Goal: Task Accomplishment & Management: Use online tool/utility

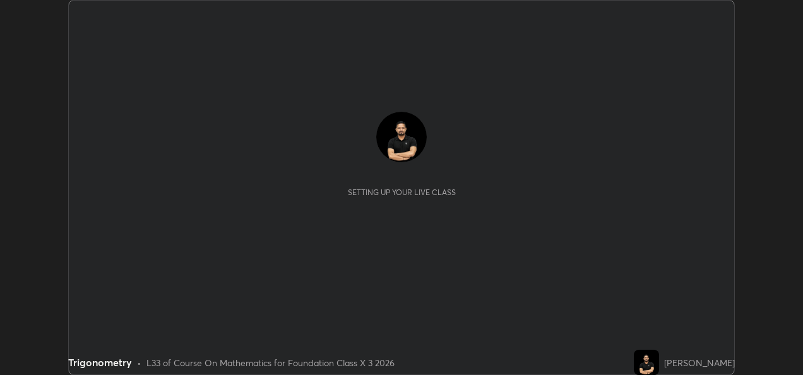
scroll to position [375, 803]
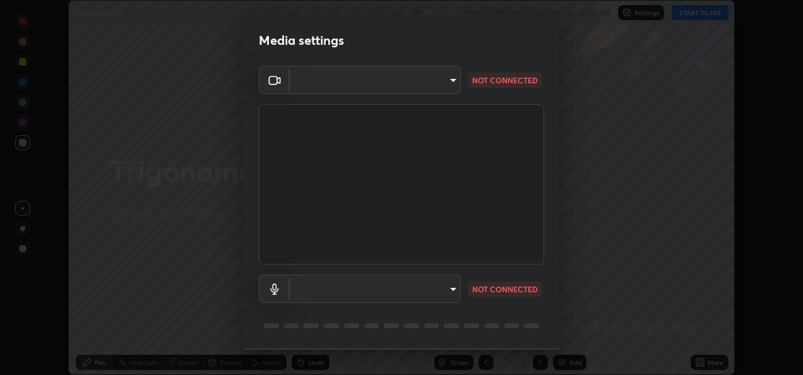
type input "9ce6d9a640af66a86d292a3ca4306fb04a9cd7af065c389fea4cb15a175477a6"
type input "default"
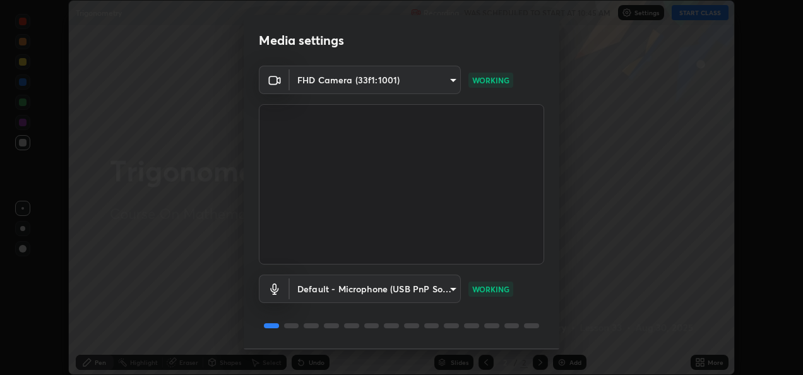
click at [494, 244] on video at bounding box center [402, 184] width 286 height 160
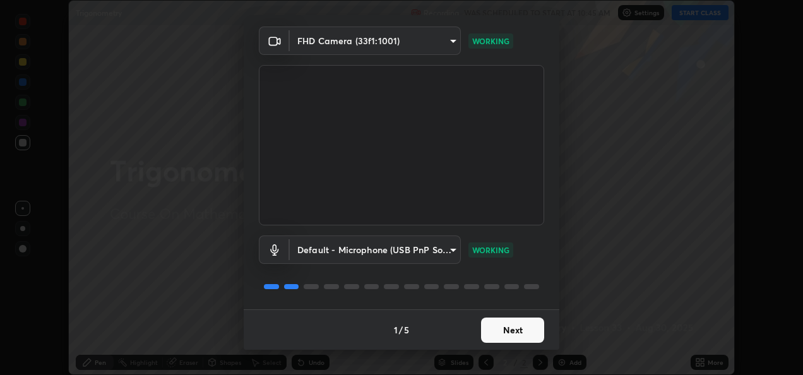
click at [503, 336] on button "Next" at bounding box center [512, 330] width 63 height 25
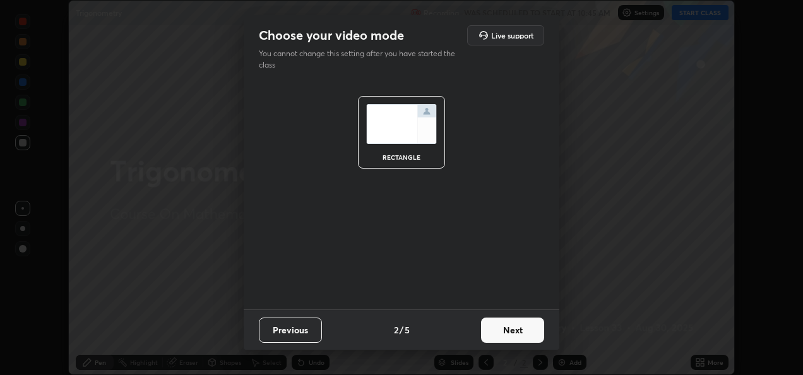
click at [512, 330] on button "Next" at bounding box center [512, 330] width 63 height 25
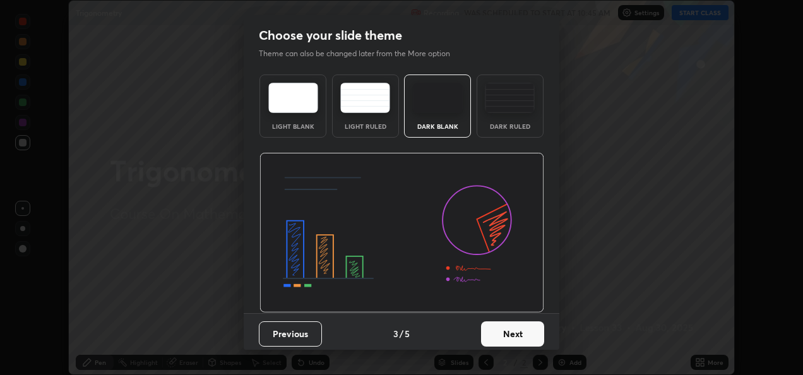
click at [517, 328] on button "Next" at bounding box center [512, 334] width 63 height 25
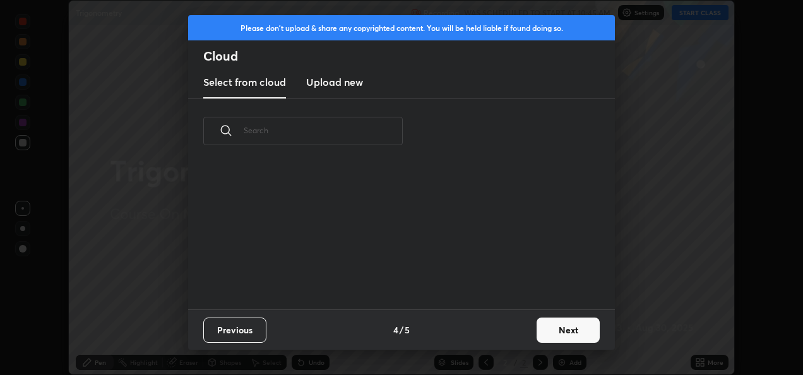
scroll to position [146, 406]
click at [550, 332] on button "Next" at bounding box center [568, 330] width 63 height 25
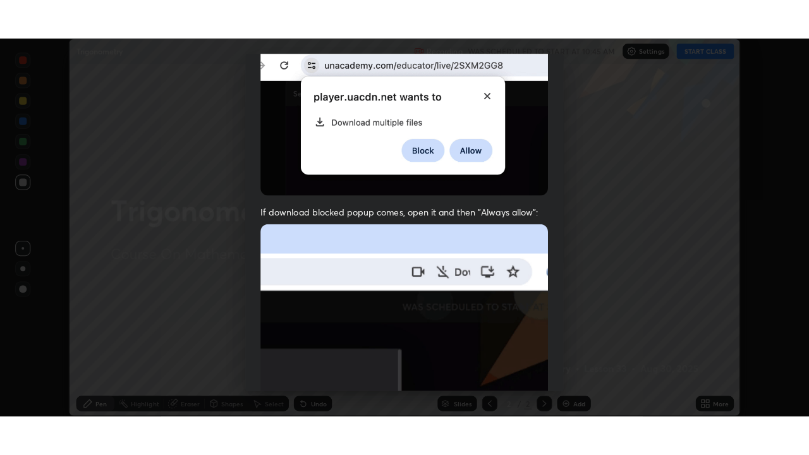
scroll to position [297, 0]
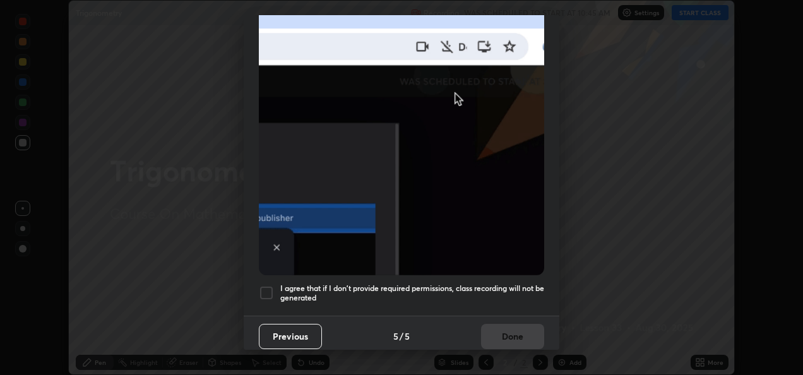
click at [261, 288] on div at bounding box center [266, 293] width 15 height 15
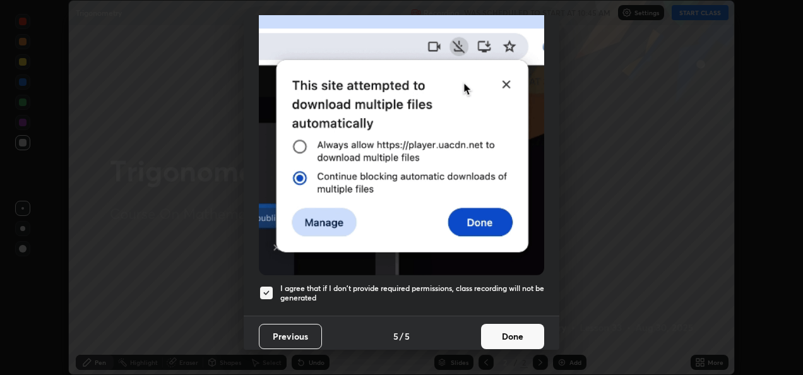
click at [514, 327] on button "Done" at bounding box center [512, 336] width 63 height 25
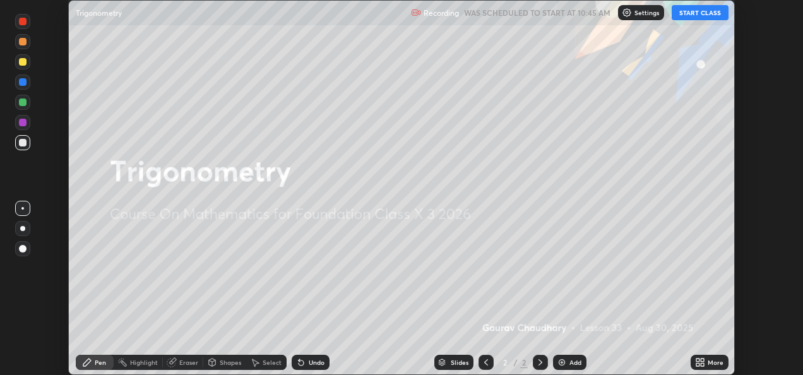
click at [709, 8] on button "START CLASS" at bounding box center [700, 12] width 57 height 15
click at [698, 360] on icon at bounding box center [698, 360] width 3 height 3
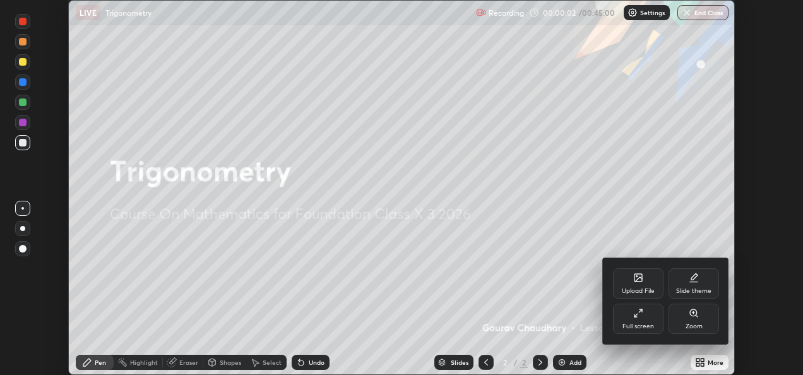
click at [644, 328] on div "Full screen" at bounding box center [639, 326] width 32 height 6
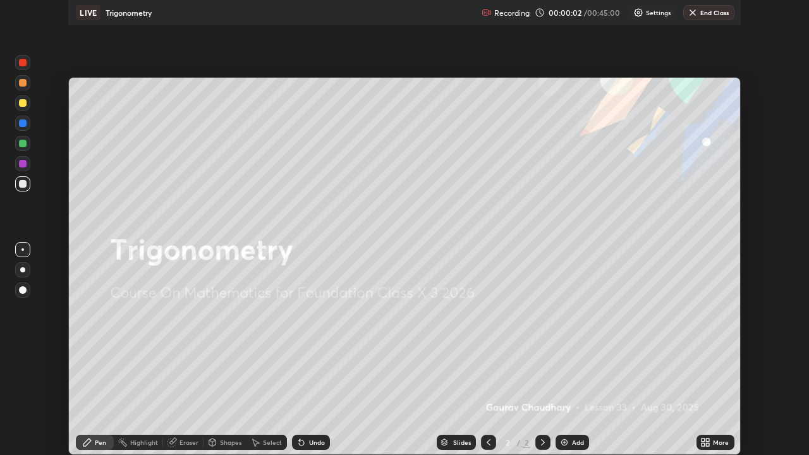
scroll to position [455, 809]
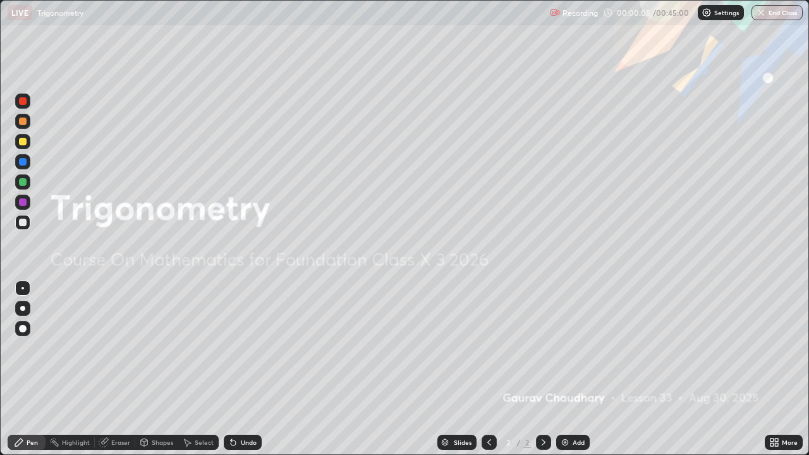
click at [562, 375] on div "Add" at bounding box center [572, 442] width 33 height 15
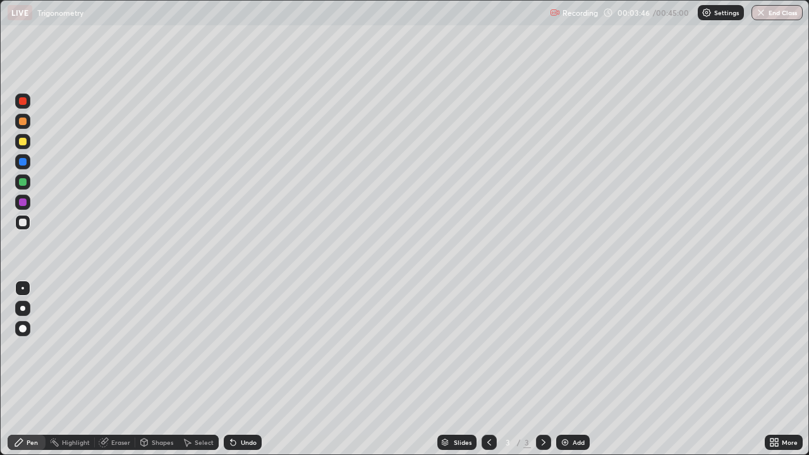
click at [771, 375] on icon at bounding box center [771, 444] width 3 height 3
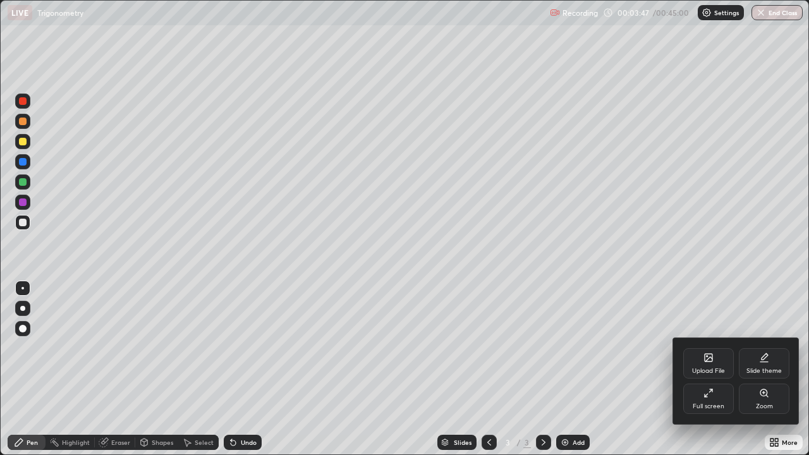
click at [719, 366] on div "Upload File" at bounding box center [708, 363] width 51 height 30
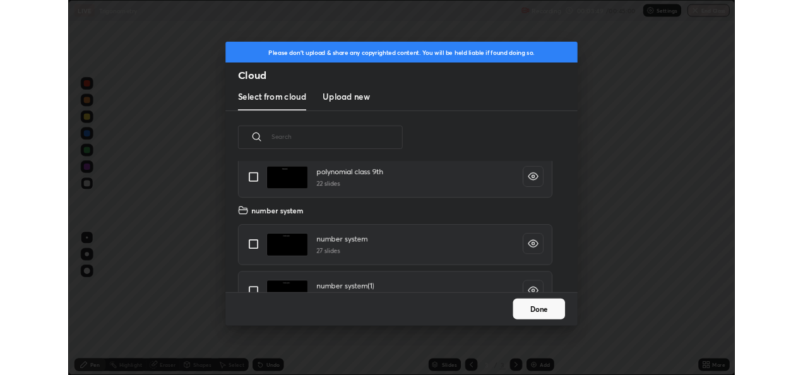
scroll to position [400, 0]
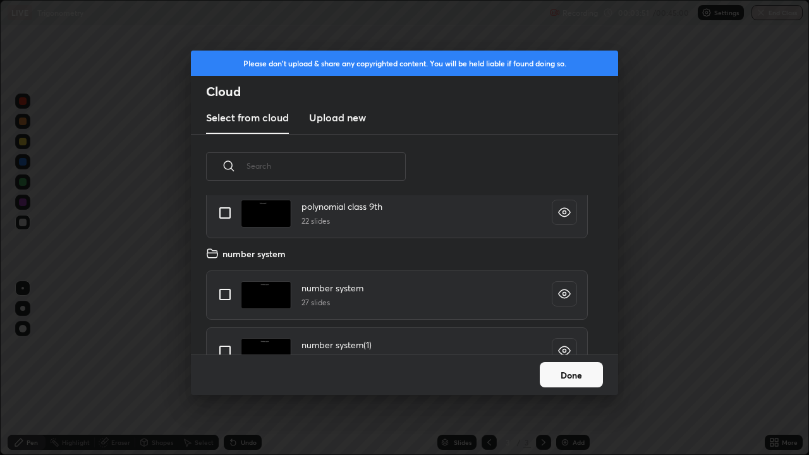
click at [559, 373] on button "Done" at bounding box center [570, 374] width 63 height 25
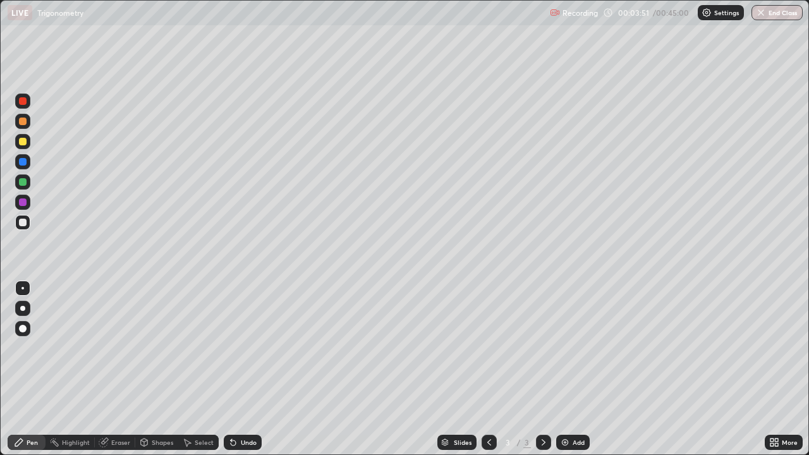
click at [774, 375] on icon at bounding box center [774, 442] width 10 height 10
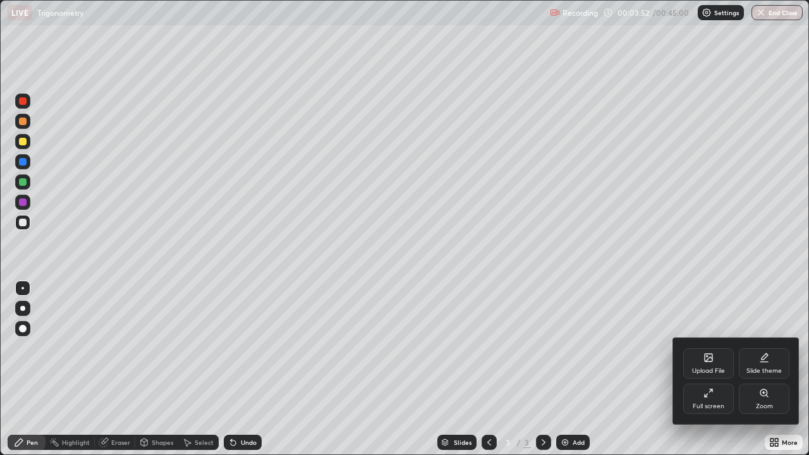
click at [702, 375] on div "Full screen" at bounding box center [708, 406] width 32 height 6
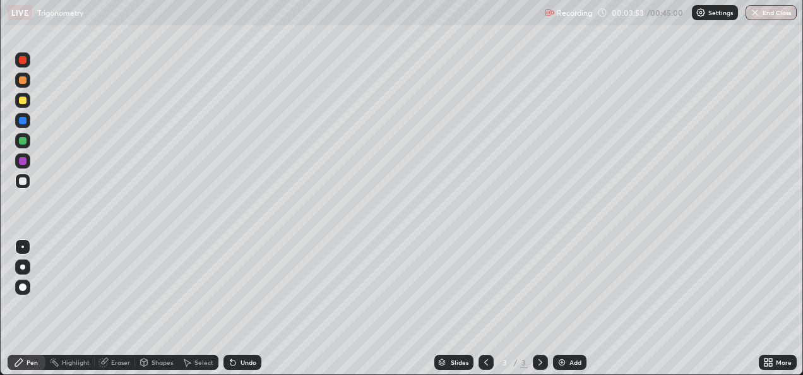
scroll to position [62792, 62363]
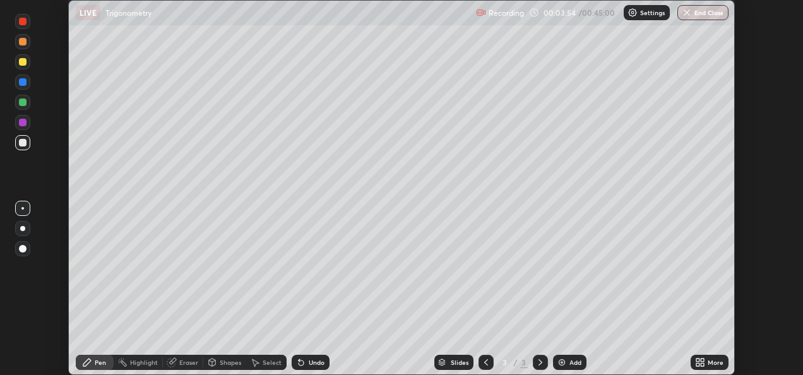
click at [699, 359] on icon at bounding box center [698, 360] width 3 height 3
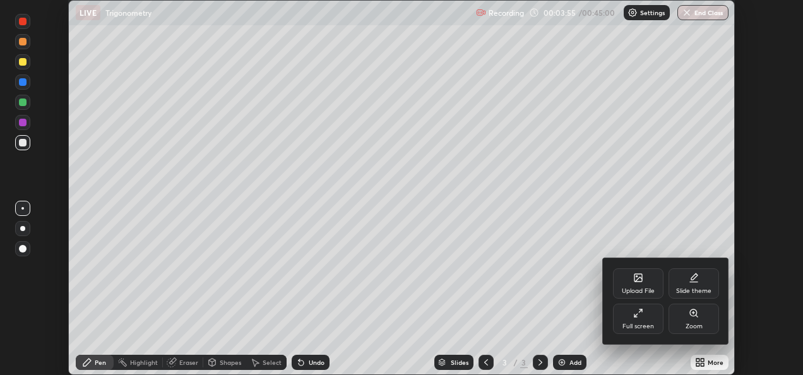
click at [626, 286] on div "Upload File" at bounding box center [638, 283] width 51 height 30
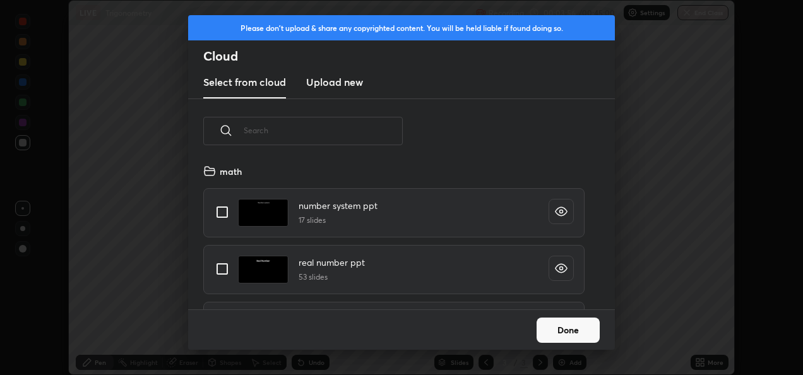
scroll to position [146, 406]
click at [273, 135] on input "text" at bounding box center [323, 131] width 159 height 54
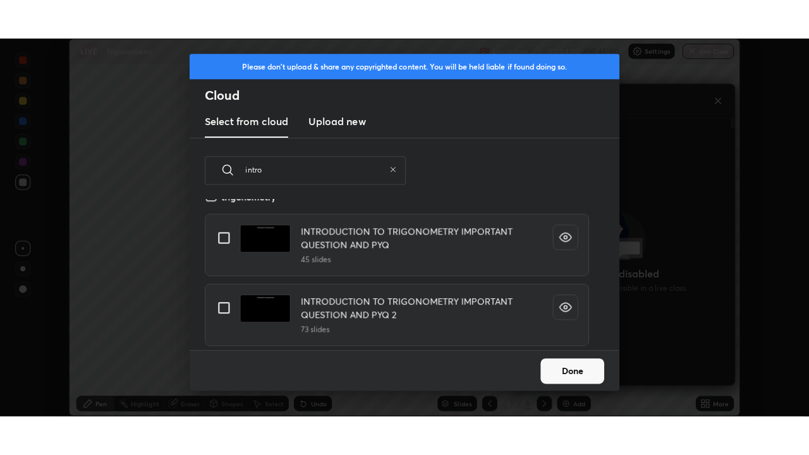
scroll to position [14, 0]
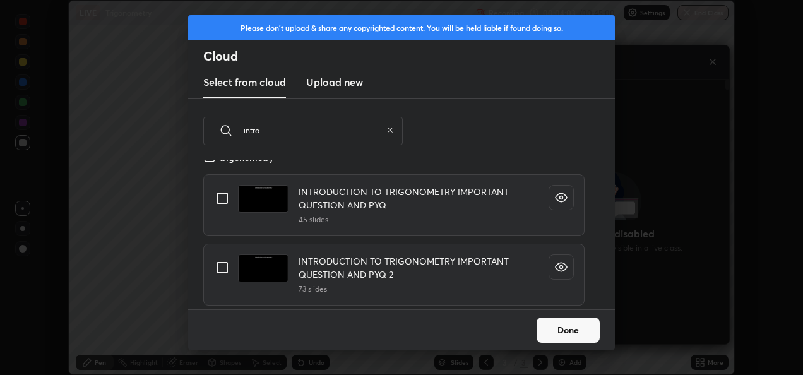
type input "intro"
click at [219, 196] on input "grid" at bounding box center [222, 198] width 27 height 27
checkbox input "true"
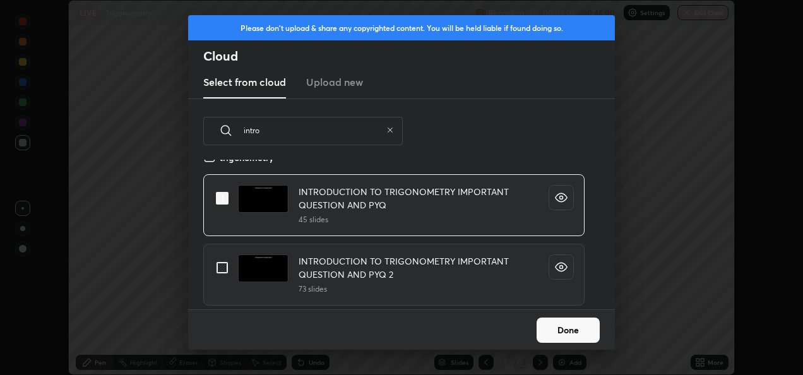
click at [222, 266] on input "grid" at bounding box center [222, 268] width 27 height 27
checkbox input "true"
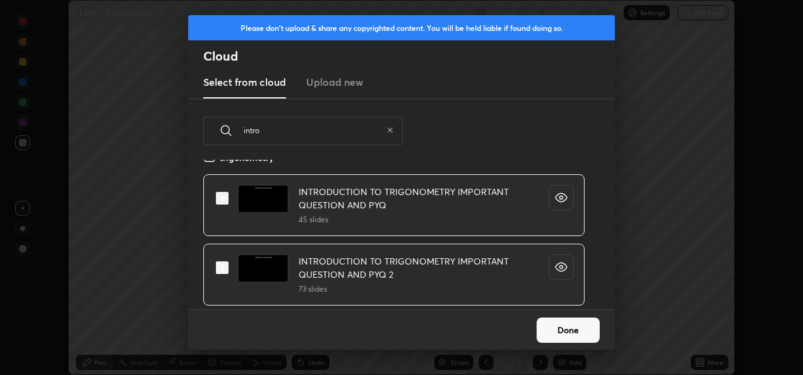
click at [558, 335] on button "Done" at bounding box center [568, 330] width 63 height 25
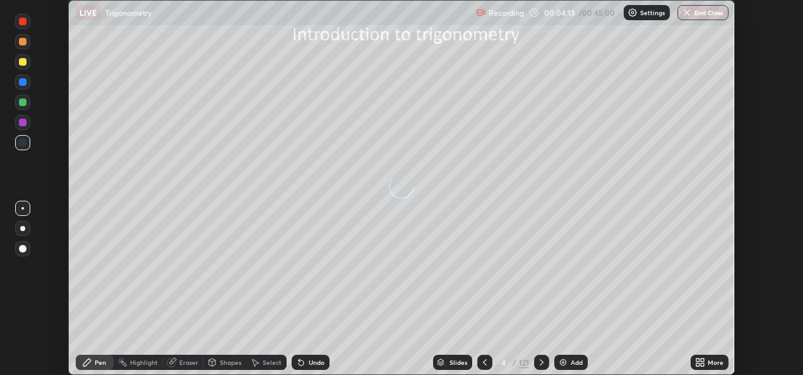
click at [700, 357] on div "More" at bounding box center [710, 362] width 38 height 15
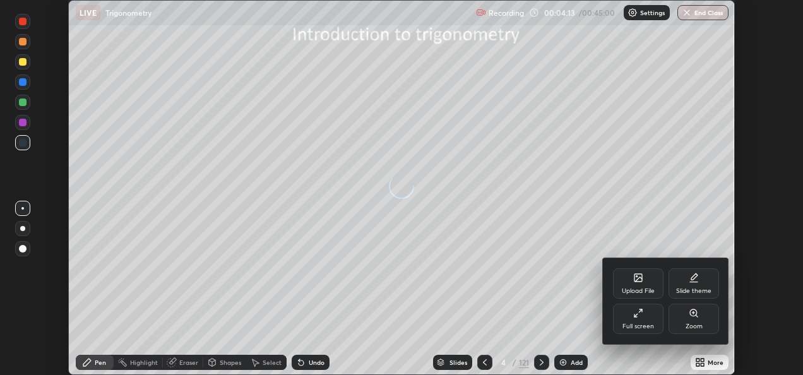
click at [658, 324] on div "Full screen" at bounding box center [638, 319] width 51 height 30
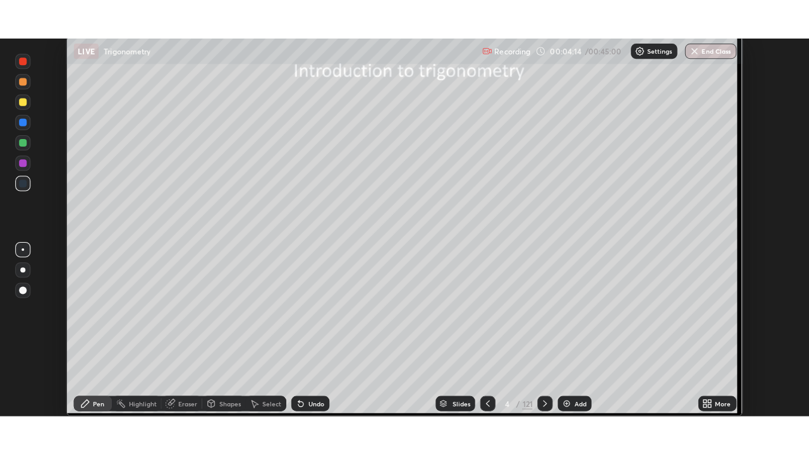
scroll to position [455, 809]
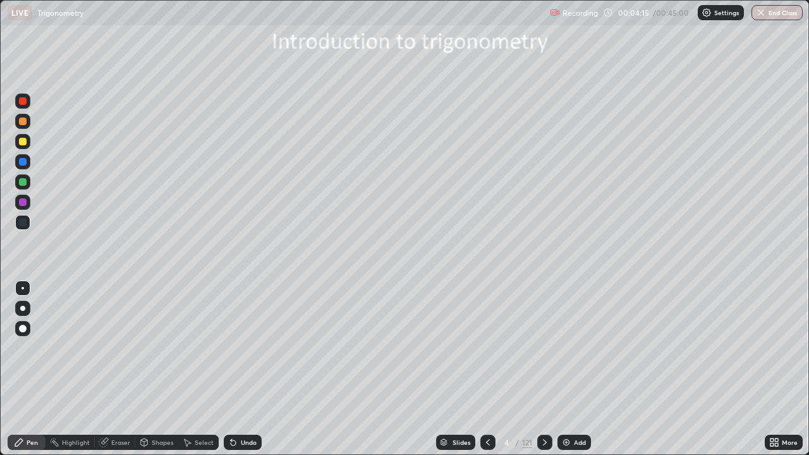
click at [462, 375] on div "Slides" at bounding box center [455, 442] width 39 height 15
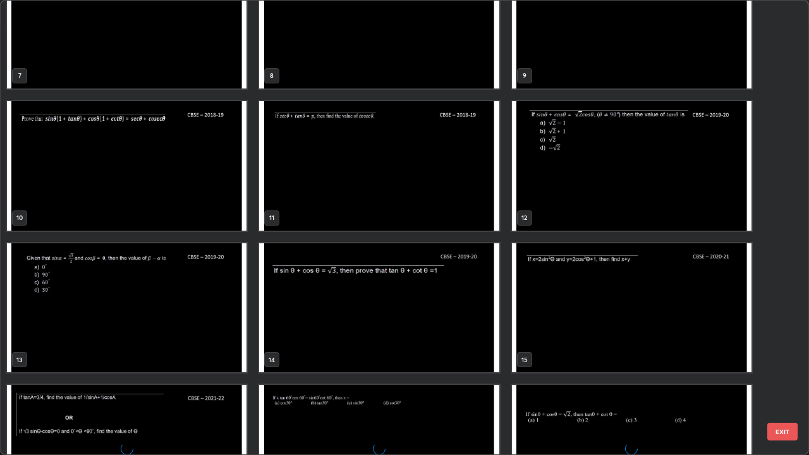
scroll to position [345, 0]
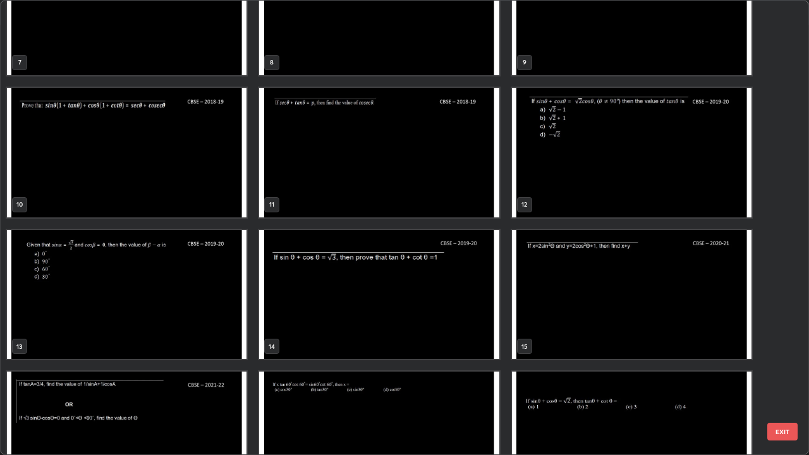
click at [42, 189] on img "grid" at bounding box center [126, 152] width 239 height 129
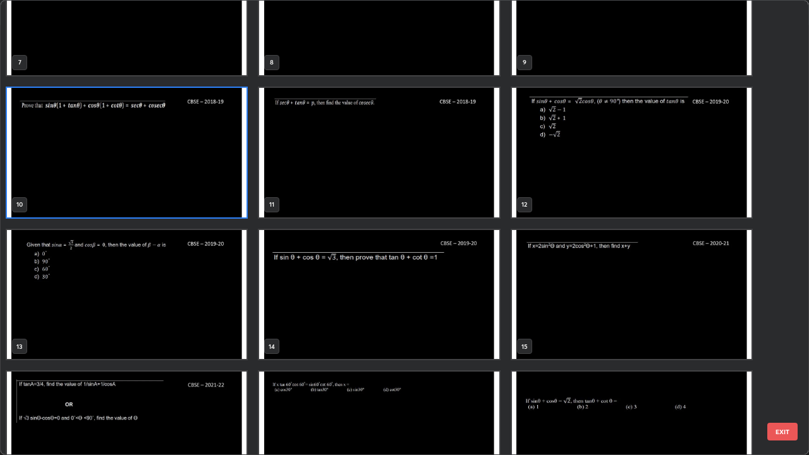
click at [42, 189] on img "grid" at bounding box center [126, 152] width 239 height 129
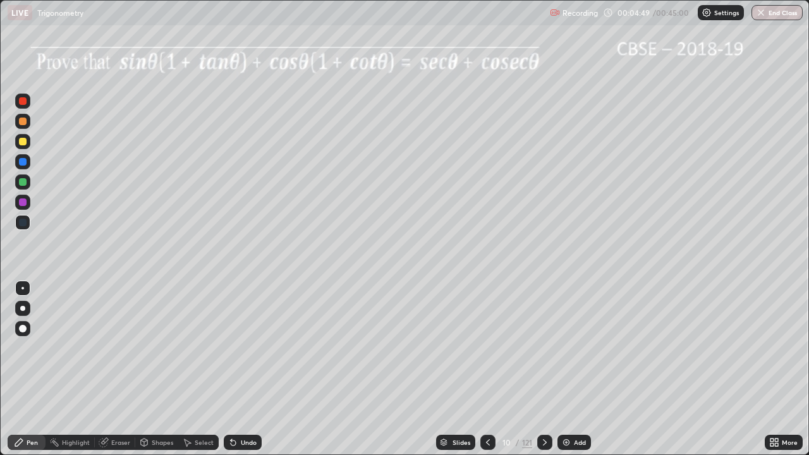
click at [20, 144] on div at bounding box center [23, 142] width 8 height 8
click at [543, 375] on icon at bounding box center [544, 442] width 10 height 10
click at [23, 144] on div at bounding box center [23, 142] width 8 height 8
click at [565, 375] on div "Add" at bounding box center [573, 442] width 33 height 15
click at [246, 375] on div "Undo" at bounding box center [249, 442] width 16 height 6
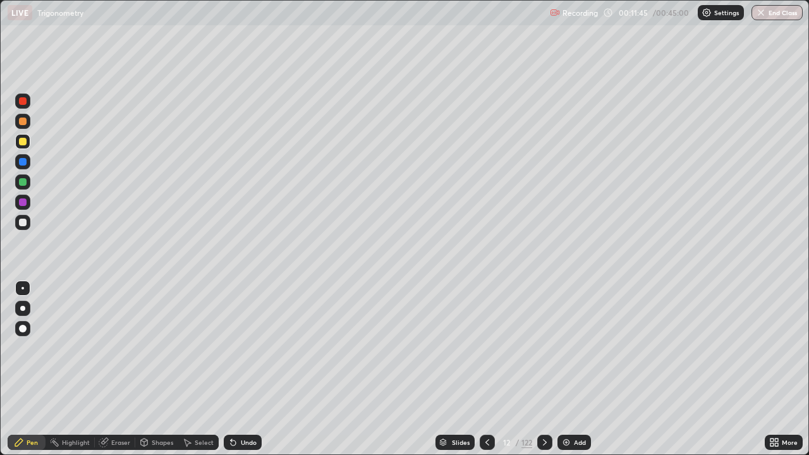
click at [251, 375] on div "Undo" at bounding box center [249, 442] width 16 height 6
click at [247, 375] on div "Undo" at bounding box center [249, 442] width 16 height 6
click at [544, 375] on icon at bounding box center [544, 442] width 10 height 10
click at [543, 375] on icon at bounding box center [544, 442] width 10 height 10
click at [543, 375] on icon at bounding box center [545, 442] width 4 height 6
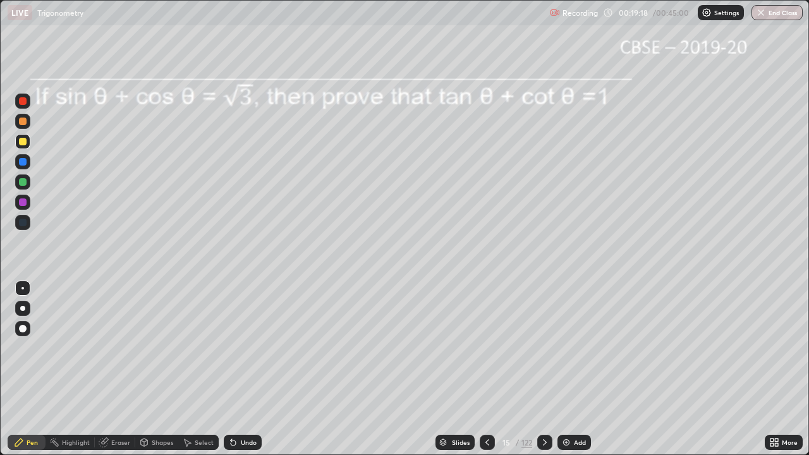
click at [25, 164] on div at bounding box center [23, 162] width 8 height 8
click at [454, 375] on div "Slides" at bounding box center [454, 442] width 39 height 15
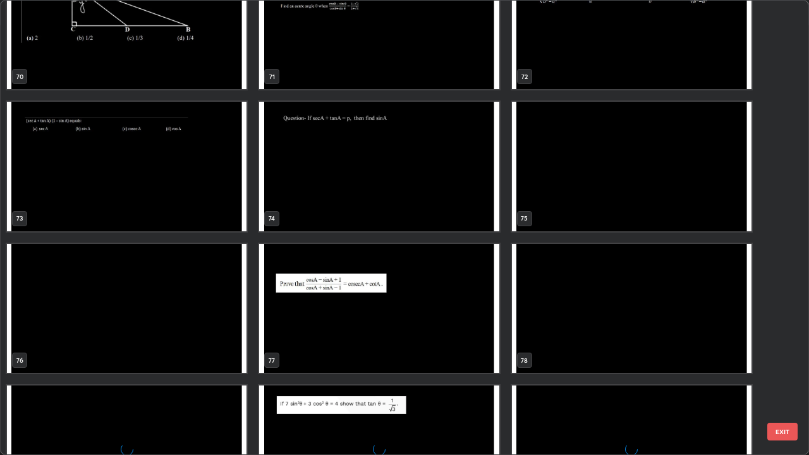
scroll to position [3339, 0]
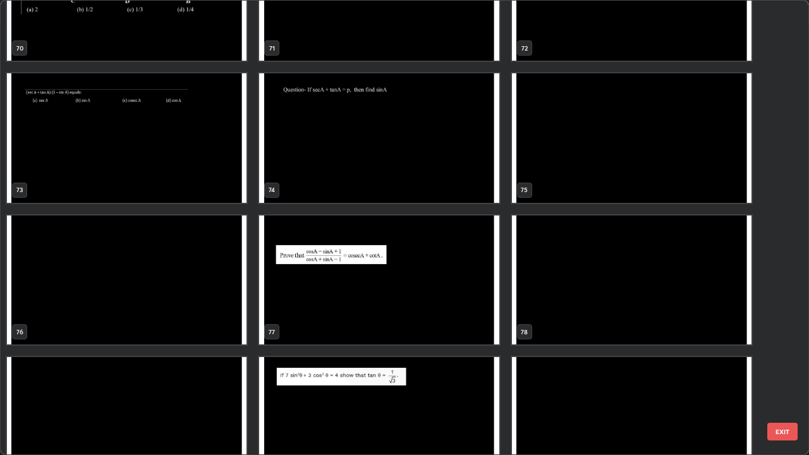
click at [289, 287] on img "grid" at bounding box center [378, 279] width 239 height 129
click at [294, 284] on img "grid" at bounding box center [378, 279] width 239 height 129
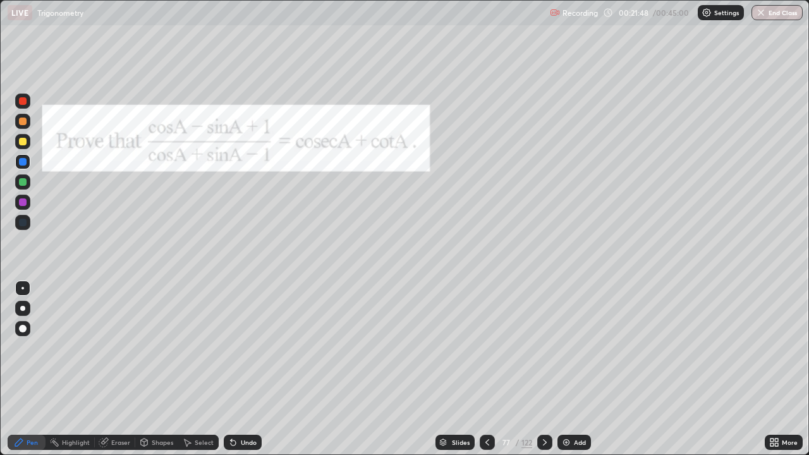
click at [23, 119] on div at bounding box center [23, 121] width 8 height 8
click at [250, 375] on div "Undo" at bounding box center [243, 442] width 38 height 15
click at [250, 375] on div "Undo" at bounding box center [249, 442] width 16 height 6
click at [250, 375] on div "Undo" at bounding box center [243, 442] width 38 height 15
click at [236, 375] on div "Undo" at bounding box center [243, 442] width 38 height 15
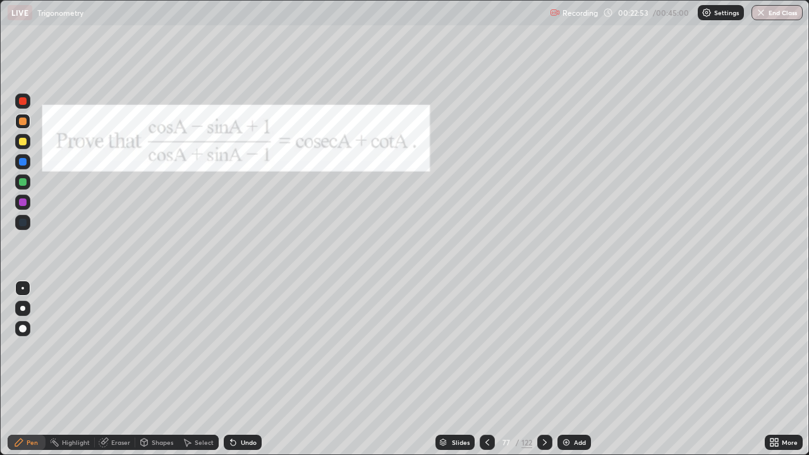
click at [238, 375] on div "Undo" at bounding box center [243, 442] width 38 height 15
click at [245, 375] on div "Undo" at bounding box center [243, 442] width 38 height 15
click at [243, 375] on div "Undo" at bounding box center [243, 442] width 38 height 15
click at [248, 375] on div "Undo" at bounding box center [243, 442] width 38 height 15
click at [579, 375] on div "Add" at bounding box center [580, 442] width 12 height 6
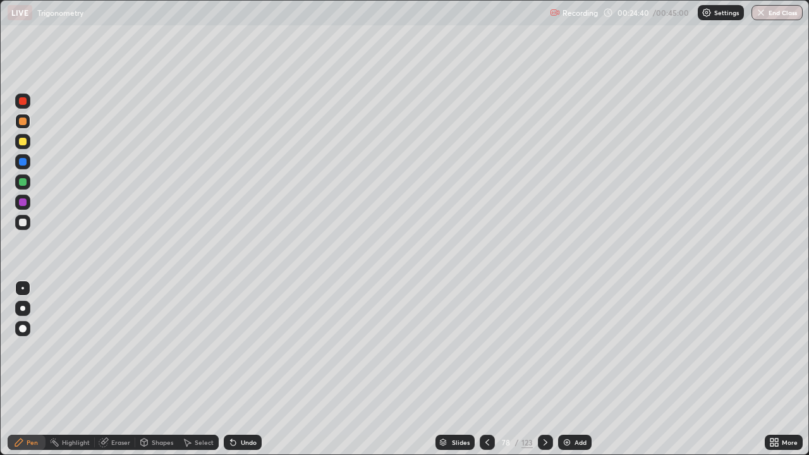
click at [487, 375] on icon at bounding box center [487, 442] width 10 height 10
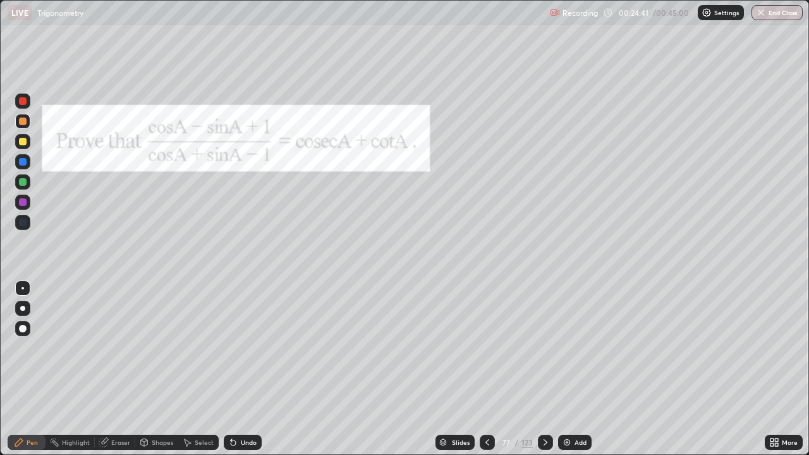
click at [545, 375] on icon at bounding box center [545, 442] width 10 height 10
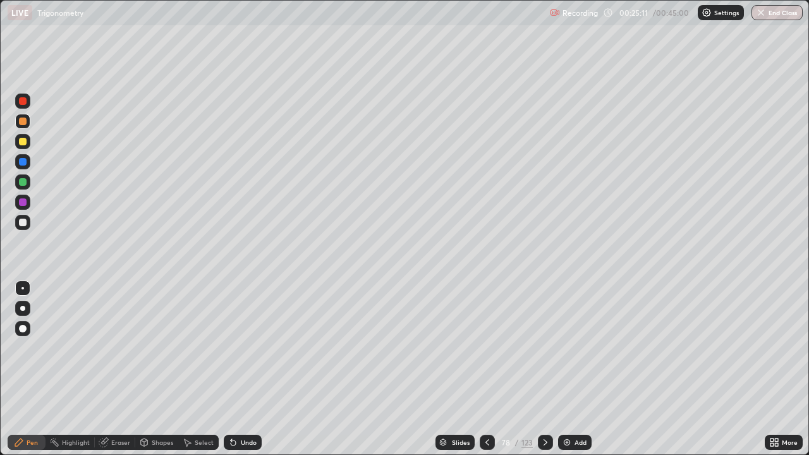
click at [231, 375] on icon at bounding box center [233, 442] width 5 height 5
click at [246, 375] on div "Undo" at bounding box center [243, 442] width 38 height 15
click at [486, 375] on icon at bounding box center [487, 442] width 10 height 10
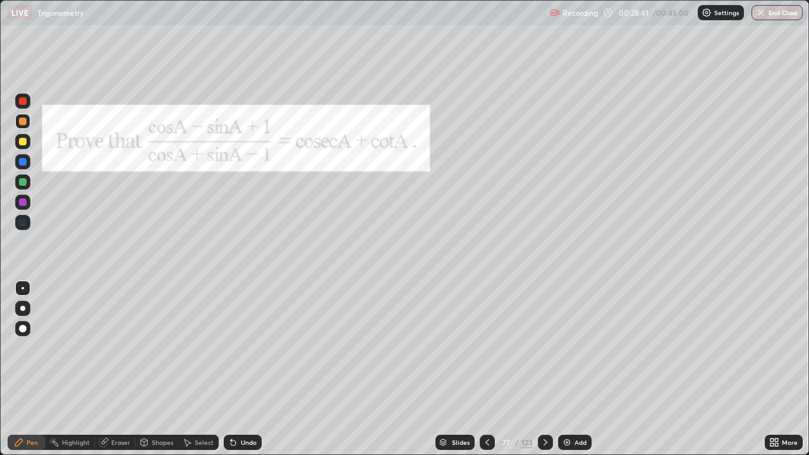
click at [543, 375] on icon at bounding box center [545, 442] width 10 height 10
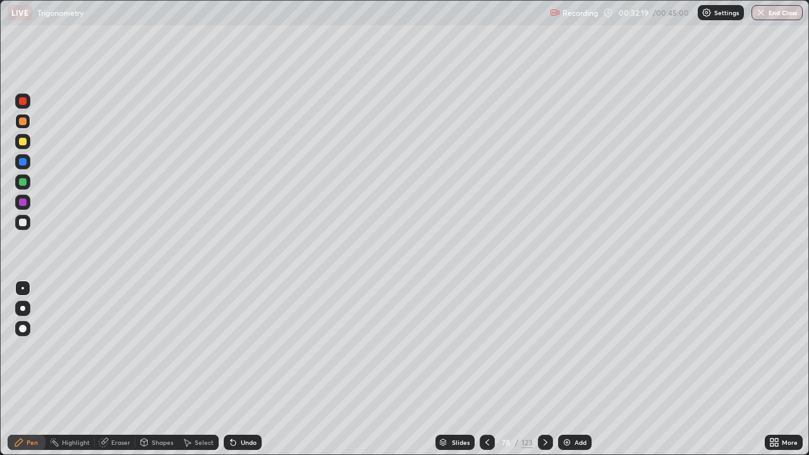
click at [569, 375] on img at bounding box center [567, 442] width 10 height 10
click at [241, 375] on div "Undo" at bounding box center [249, 442] width 16 height 6
click at [239, 375] on div "Undo" at bounding box center [243, 442] width 38 height 15
click at [486, 375] on icon at bounding box center [487, 442] width 10 height 10
click at [579, 375] on div "Add" at bounding box center [580, 442] width 12 height 6
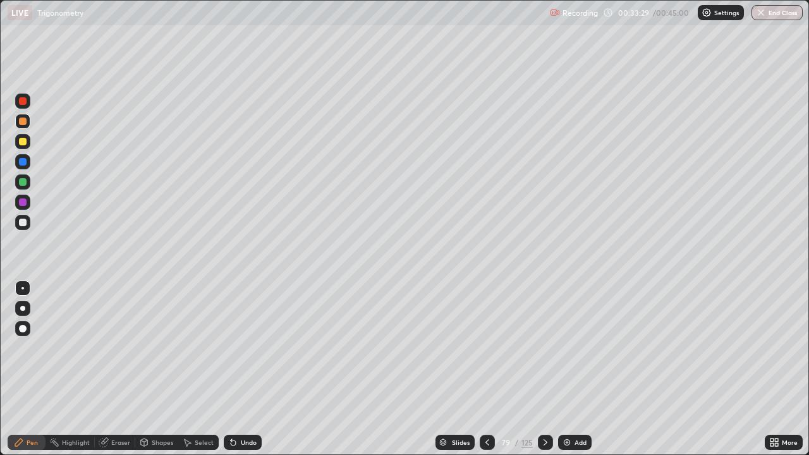
click at [440, 375] on icon at bounding box center [443, 443] width 6 height 2
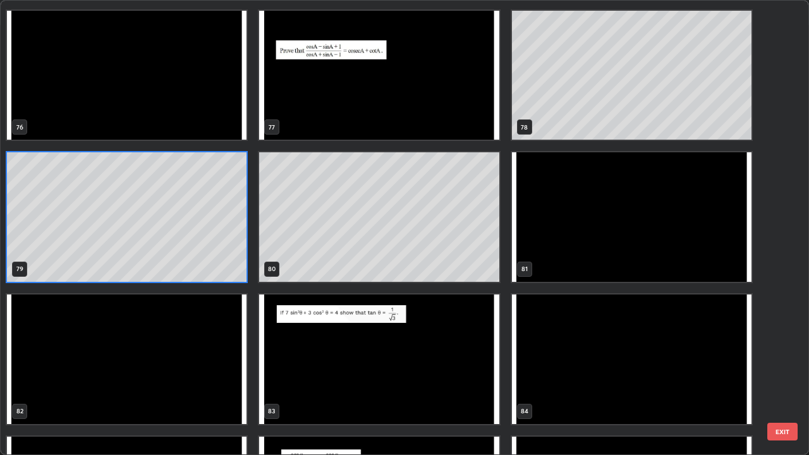
scroll to position [3625, 0]
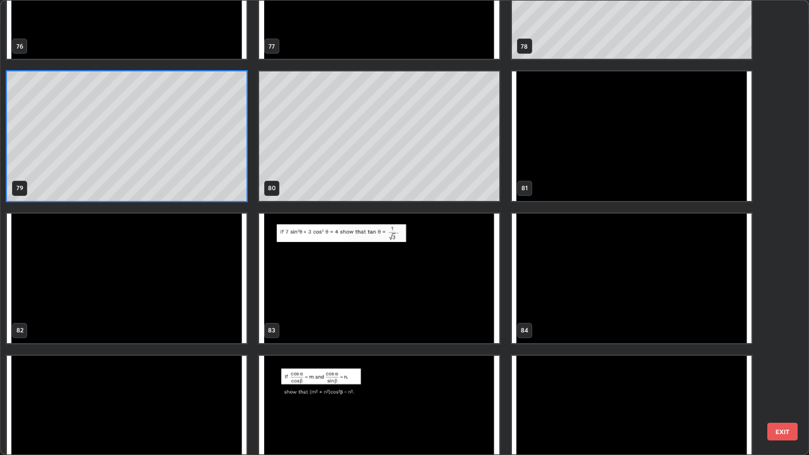
click at [294, 375] on img "grid" at bounding box center [378, 420] width 239 height 129
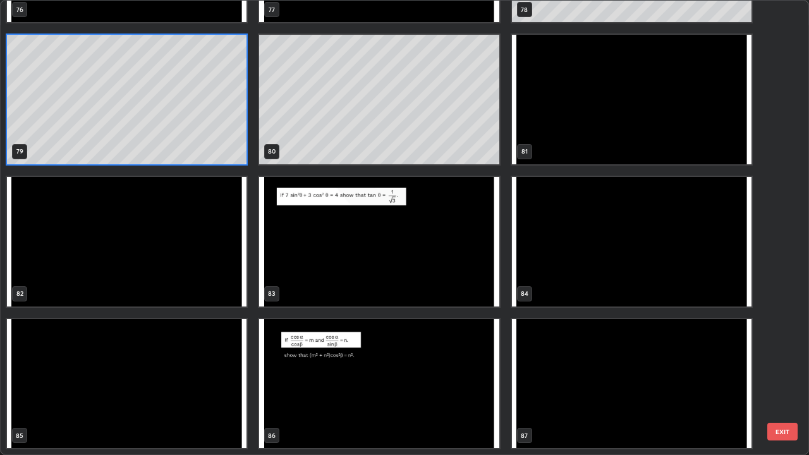
click at [292, 375] on img "grid" at bounding box center [378, 383] width 239 height 129
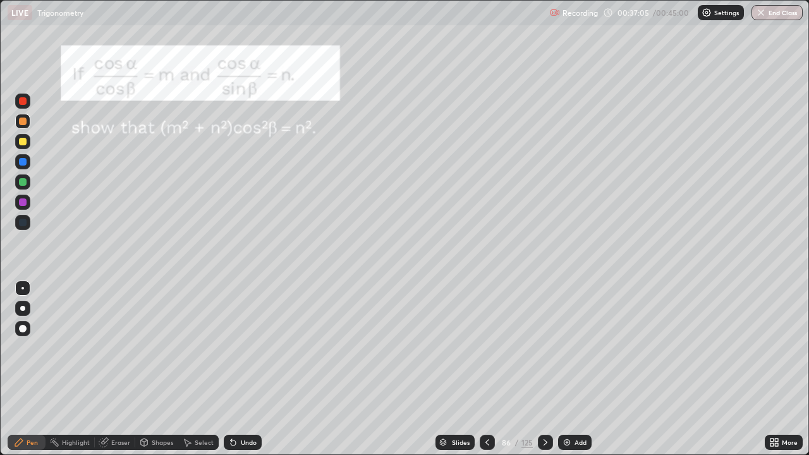
click at [544, 375] on icon at bounding box center [545, 442] width 10 height 10
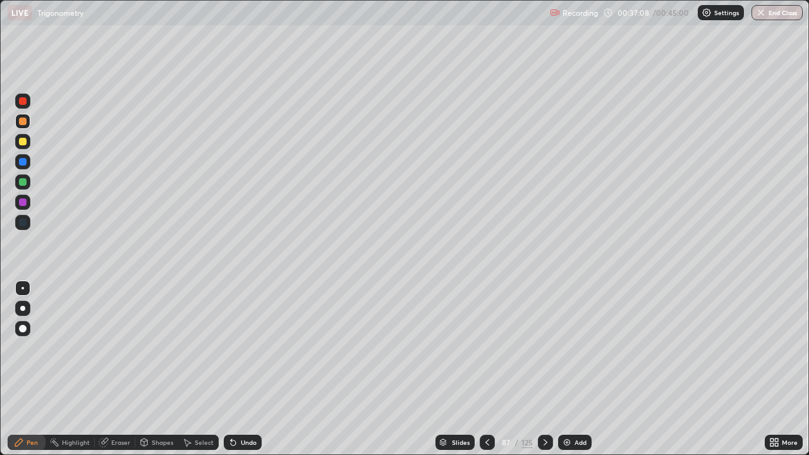
click at [544, 375] on icon at bounding box center [545, 442] width 10 height 10
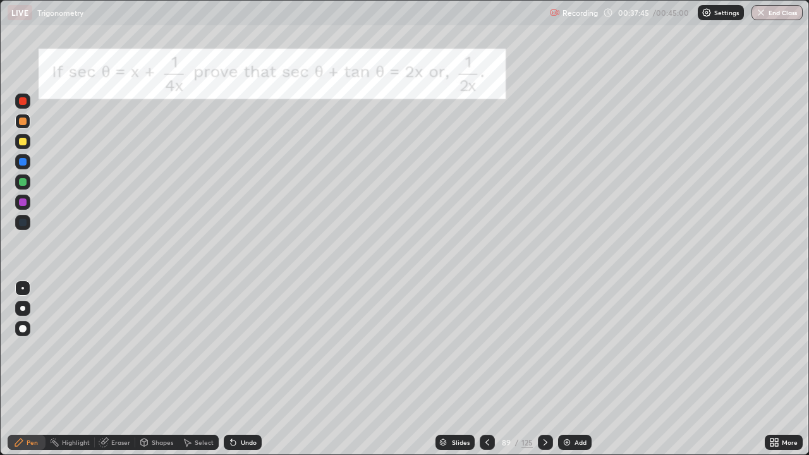
click at [25, 143] on div at bounding box center [23, 142] width 8 height 8
click at [236, 375] on div "Undo" at bounding box center [243, 442] width 38 height 15
click at [248, 375] on div "Undo" at bounding box center [249, 442] width 16 height 6
click at [246, 375] on div "Undo" at bounding box center [249, 442] width 16 height 6
click at [241, 375] on div "Undo" at bounding box center [243, 442] width 38 height 15
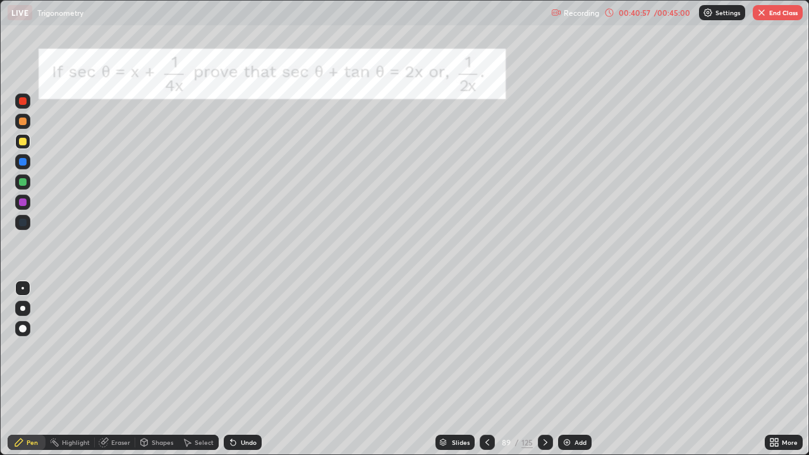
click at [236, 375] on div "Undo" at bounding box center [243, 442] width 38 height 15
click at [236, 375] on icon at bounding box center [233, 442] width 10 height 10
click at [238, 375] on div "Undo" at bounding box center [243, 442] width 38 height 15
click at [242, 375] on div "Undo" at bounding box center [243, 442] width 38 height 15
click at [240, 375] on div "Undo" at bounding box center [243, 442] width 38 height 15
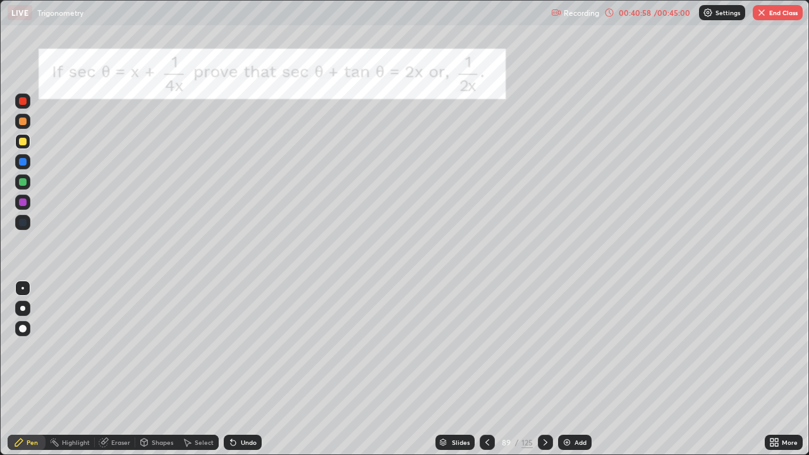
click at [238, 375] on div "Undo" at bounding box center [243, 442] width 38 height 15
click at [253, 375] on div "Undo" at bounding box center [249, 442] width 16 height 6
click at [248, 375] on div "Undo" at bounding box center [249, 442] width 16 height 6
click at [245, 375] on div "Undo" at bounding box center [249, 442] width 16 height 6
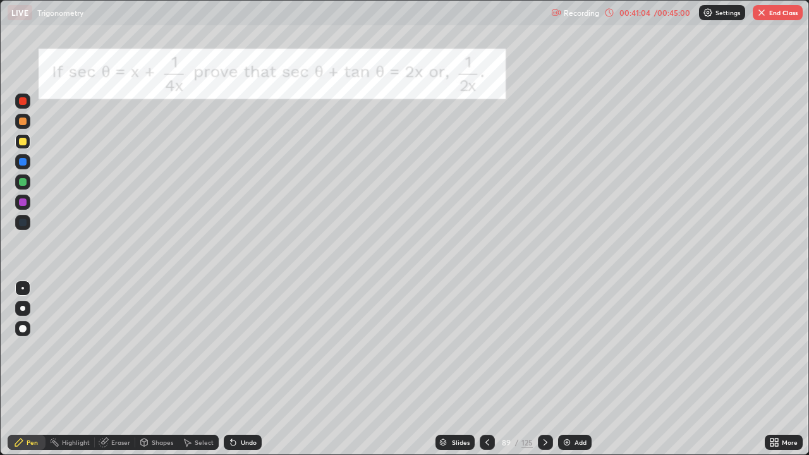
click at [246, 375] on div "Undo" at bounding box center [249, 442] width 16 height 6
click at [245, 375] on div "Undo" at bounding box center [249, 442] width 16 height 6
click at [247, 375] on div "Undo" at bounding box center [249, 442] width 16 height 6
click at [248, 375] on div "Undo" at bounding box center [243, 442] width 38 height 15
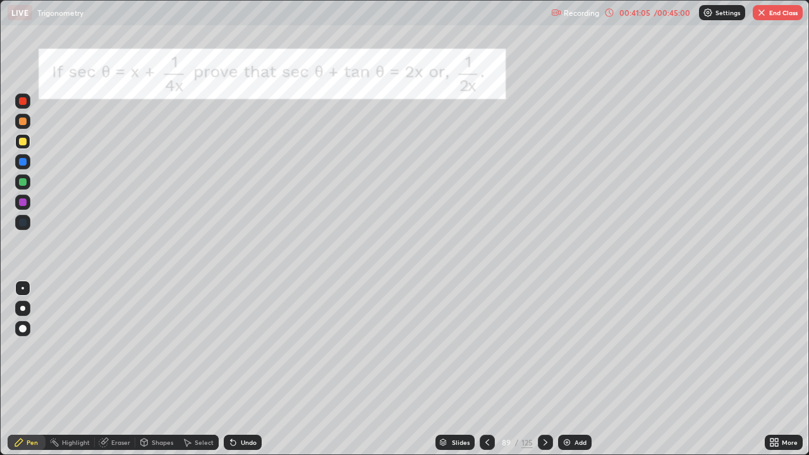
click at [247, 375] on div "Undo" at bounding box center [249, 442] width 16 height 6
click at [777, 16] on button "End Class" at bounding box center [777, 12] width 50 height 15
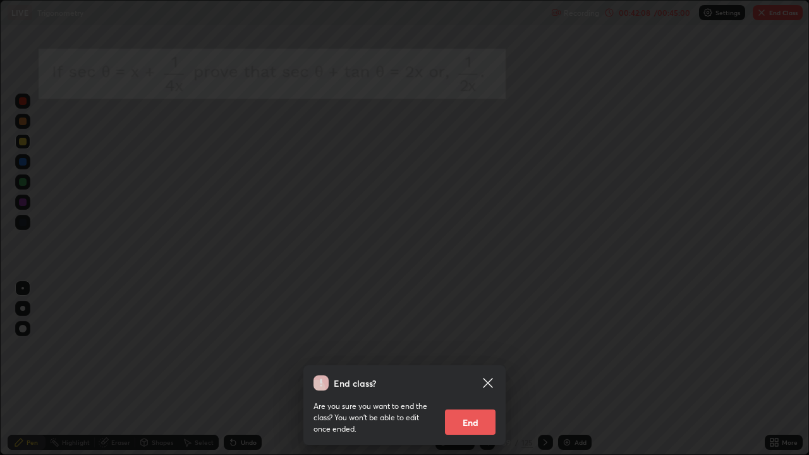
click at [472, 375] on button "End" at bounding box center [470, 421] width 51 height 25
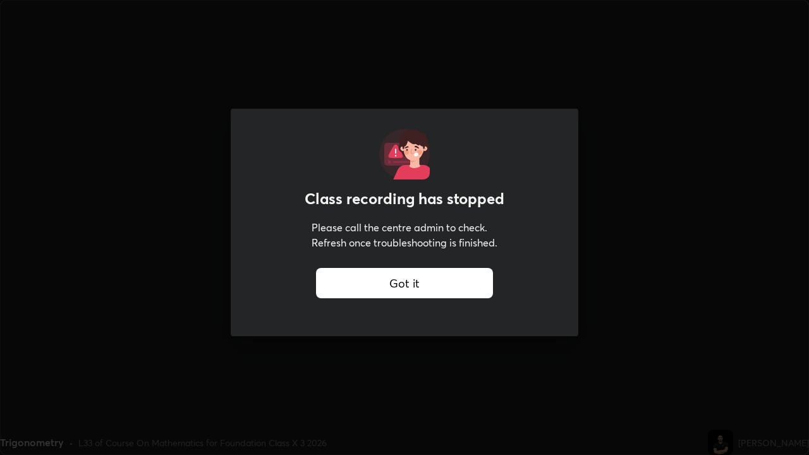
click at [451, 273] on div "Got it" at bounding box center [404, 283] width 177 height 30
